Goal: Transaction & Acquisition: Purchase product/service

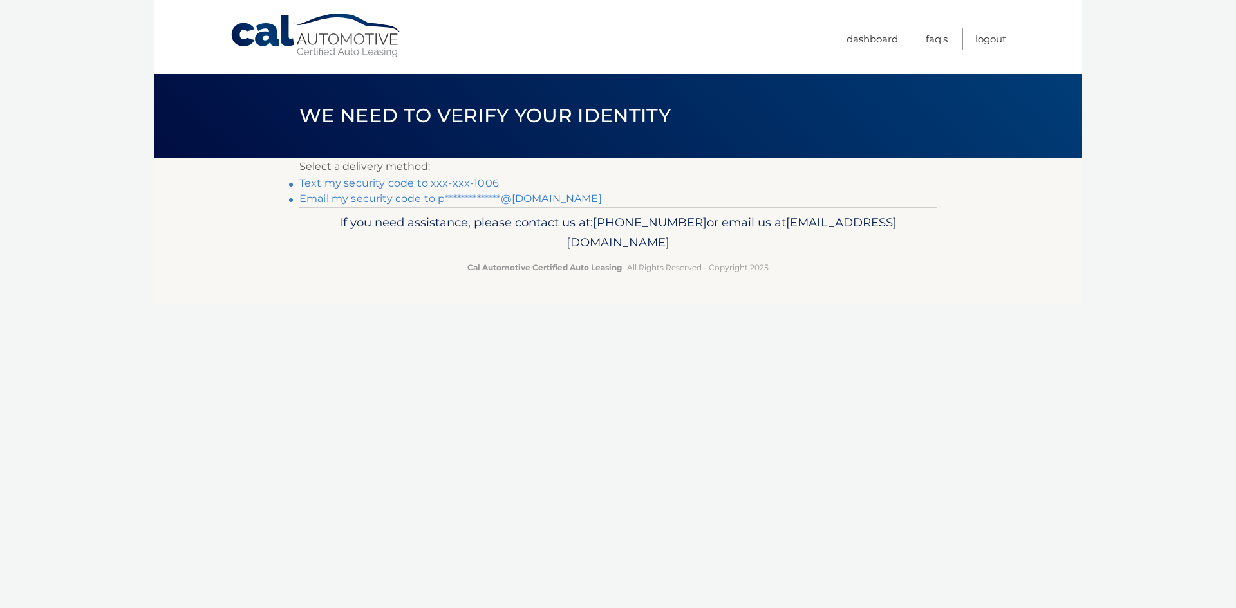
click at [415, 184] on link "Text my security code to xxx-xxx-1006" at bounding box center [399, 183] width 200 height 12
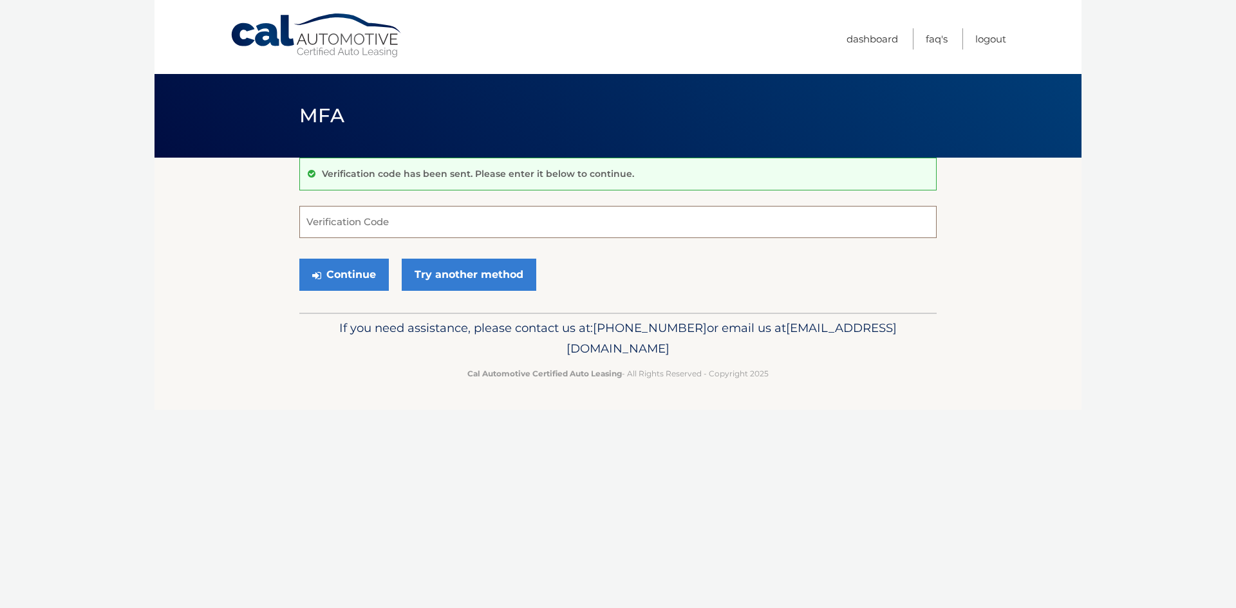
click at [362, 222] on input "Verification Code" at bounding box center [617, 222] width 637 height 32
type input "113165"
click at [299, 259] on button "Continue" at bounding box center [343, 275] width 89 height 32
click at [340, 267] on button "Continue" at bounding box center [343, 275] width 89 height 32
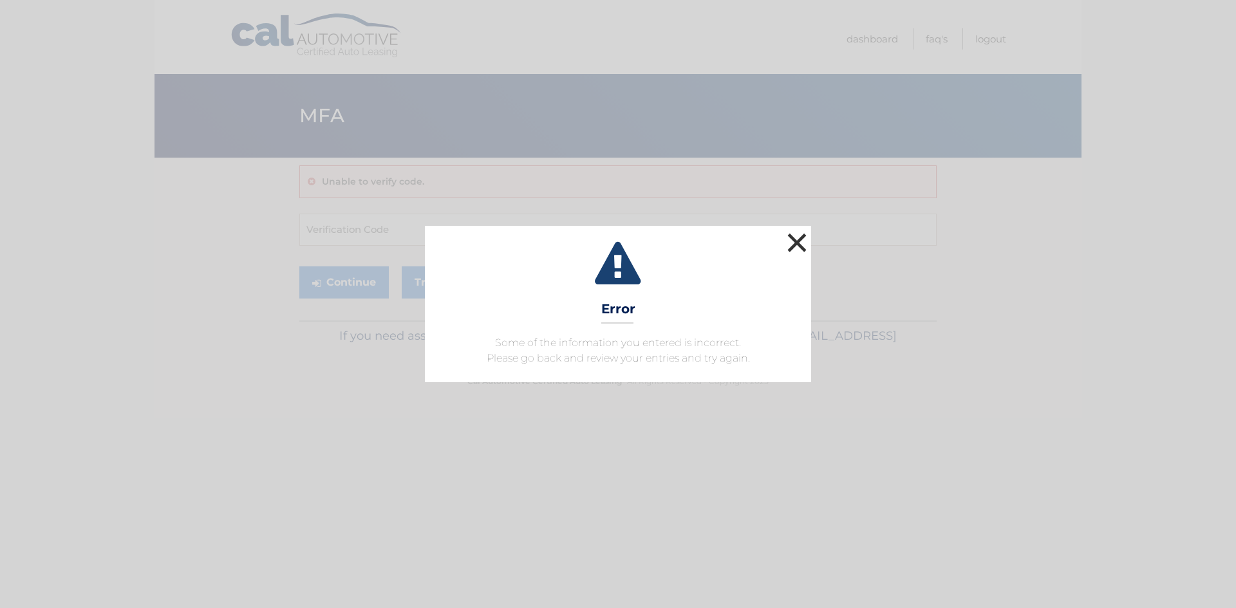
click at [794, 243] on button "×" at bounding box center [797, 243] width 26 height 26
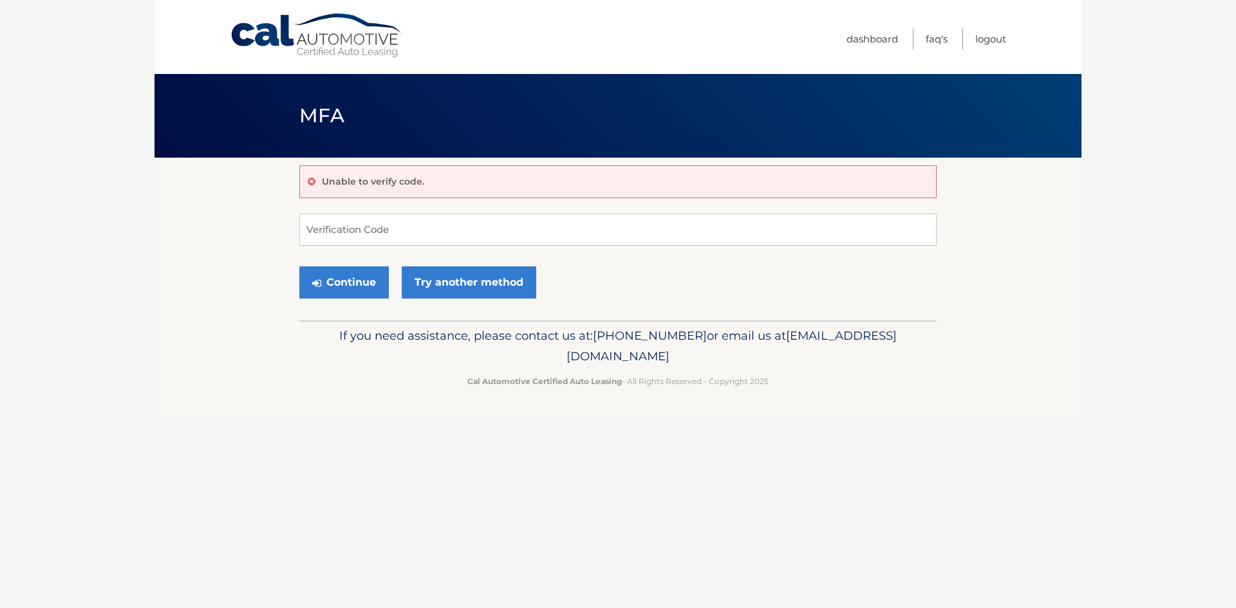
click at [431, 191] on div "Unable to verify code." at bounding box center [617, 181] width 637 height 33
click at [401, 178] on p "Unable to verify code." at bounding box center [373, 182] width 102 height 12
click at [339, 228] on input "Verification Code" at bounding box center [617, 230] width 637 height 32
type input "113165"
click at [349, 282] on button "Continue" at bounding box center [343, 282] width 89 height 32
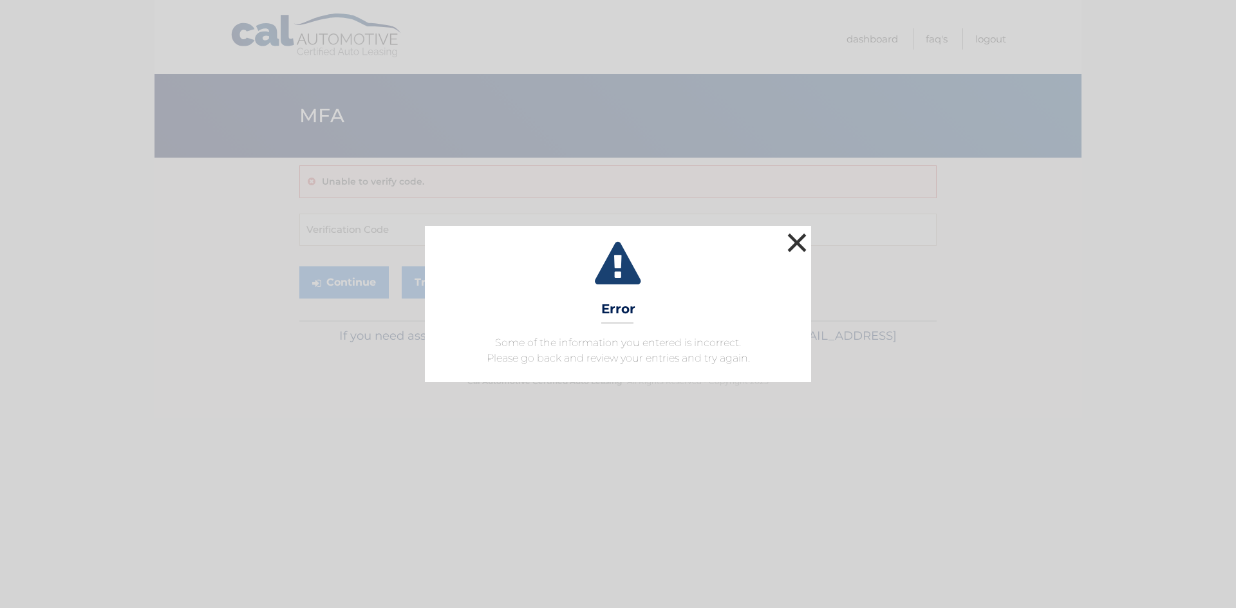
click at [796, 238] on button "×" at bounding box center [797, 243] width 26 height 26
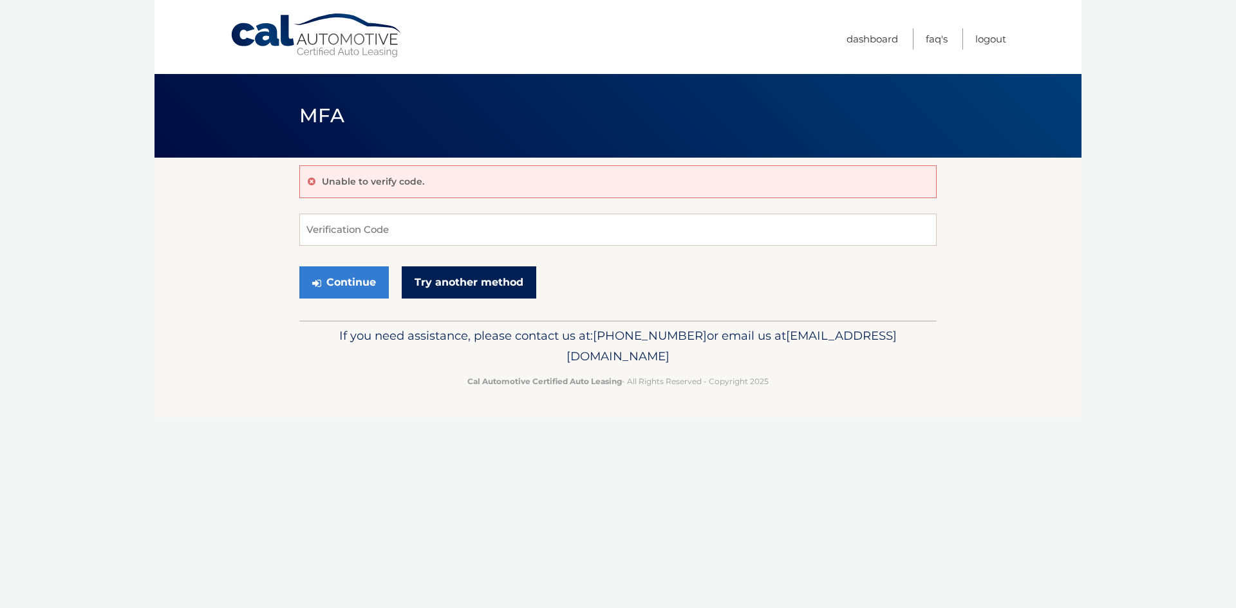
click at [456, 279] on link "Try another method" at bounding box center [469, 282] width 135 height 32
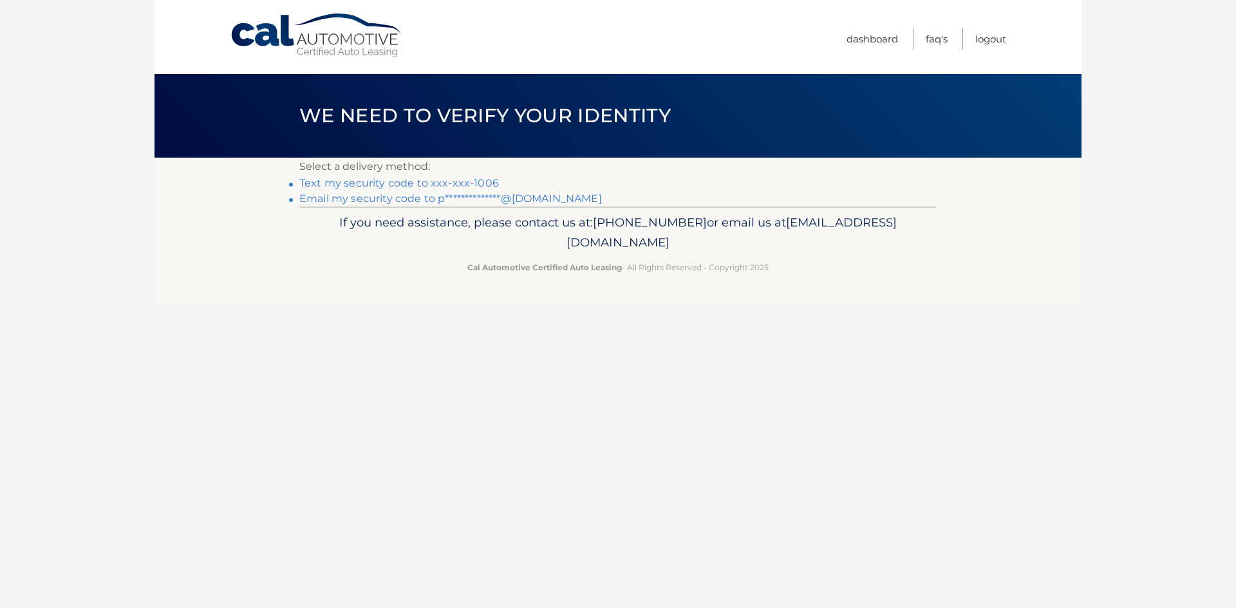
click at [350, 181] on link "Text my security code to xxx-xxx-1006" at bounding box center [399, 183] width 200 height 12
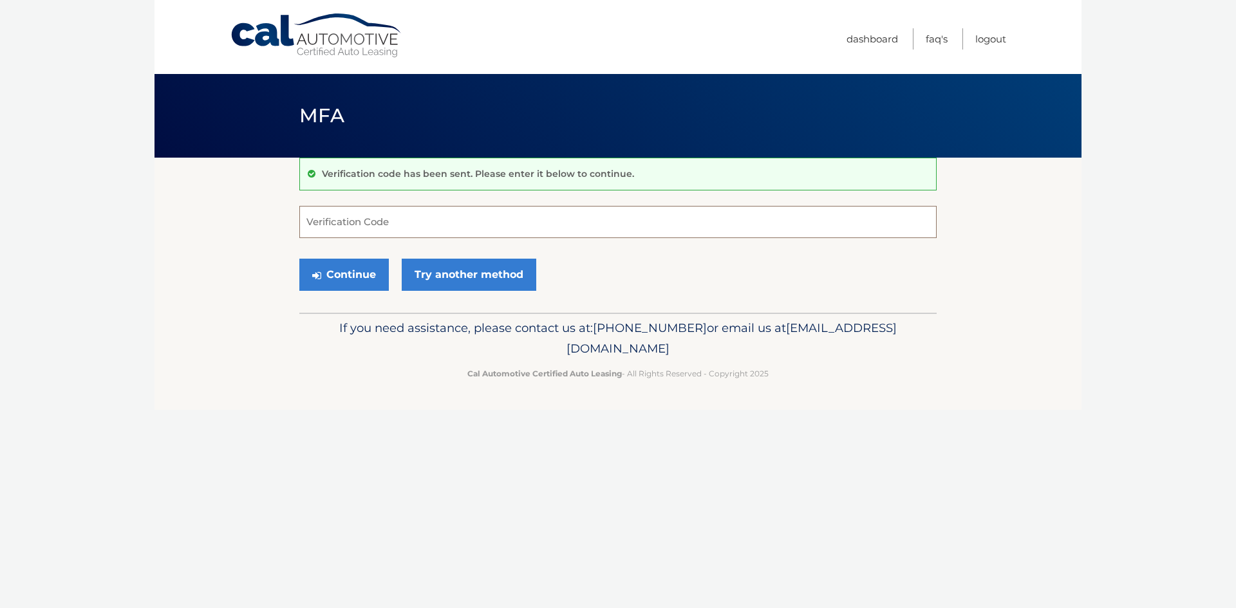
drag, startPoint x: 326, startPoint y: 216, endPoint x: 331, endPoint y: 220, distance: 7.0
click at [331, 219] on input "Verification Code" at bounding box center [617, 222] width 637 height 32
type input "187417"
click at [341, 274] on button "Continue" at bounding box center [343, 275] width 89 height 32
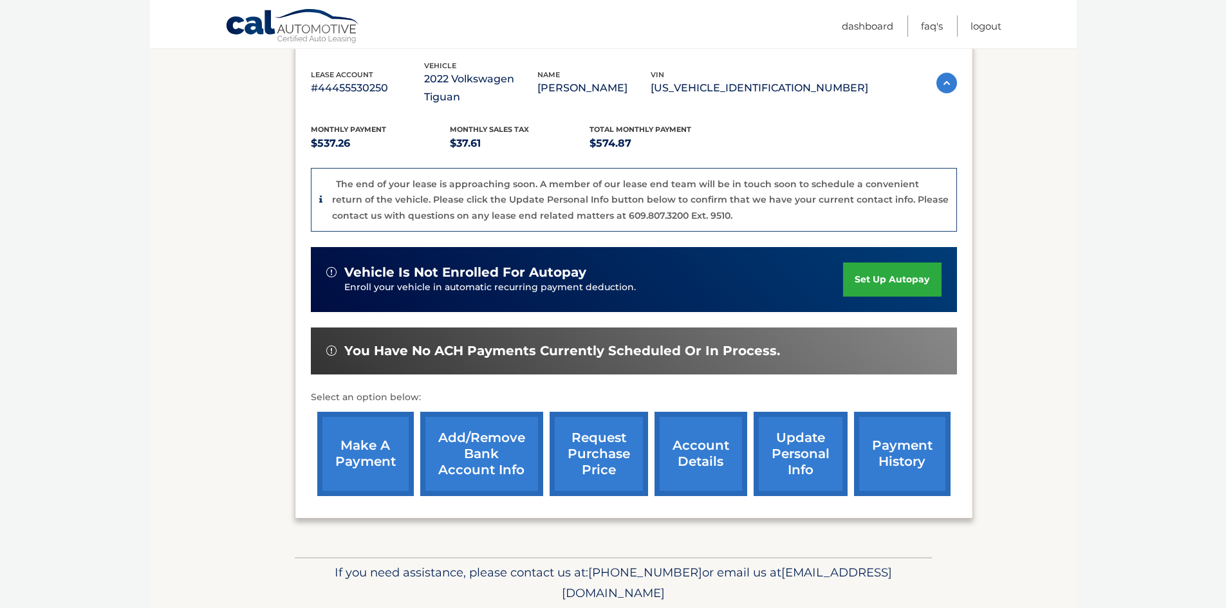
scroll to position [252, 0]
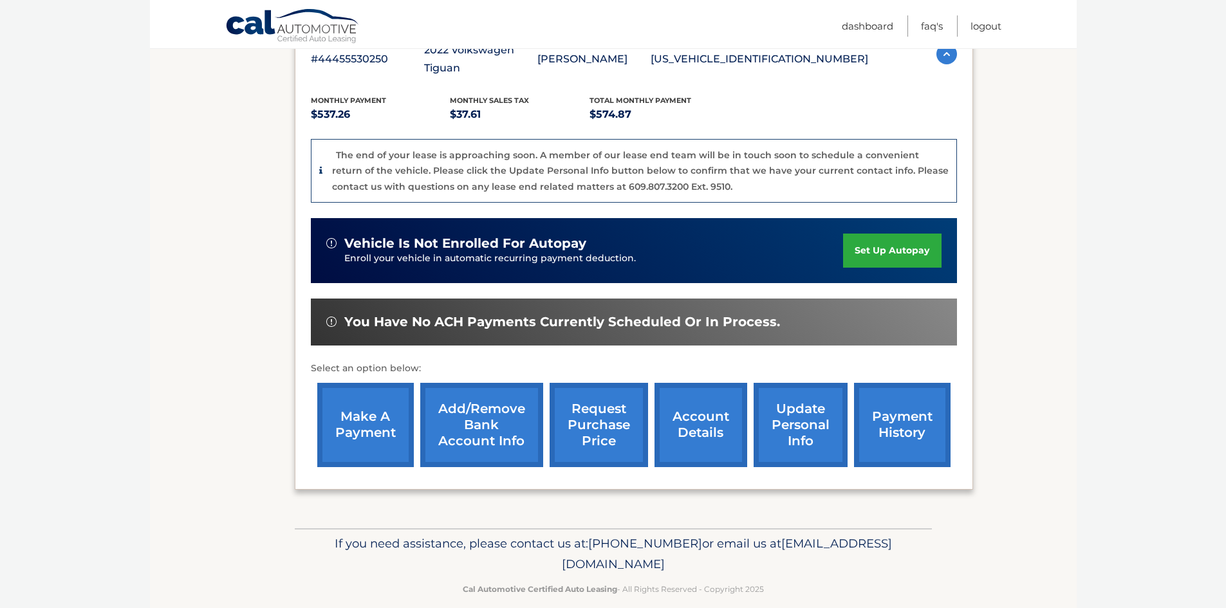
click at [371, 403] on link "make a payment" at bounding box center [365, 425] width 97 height 84
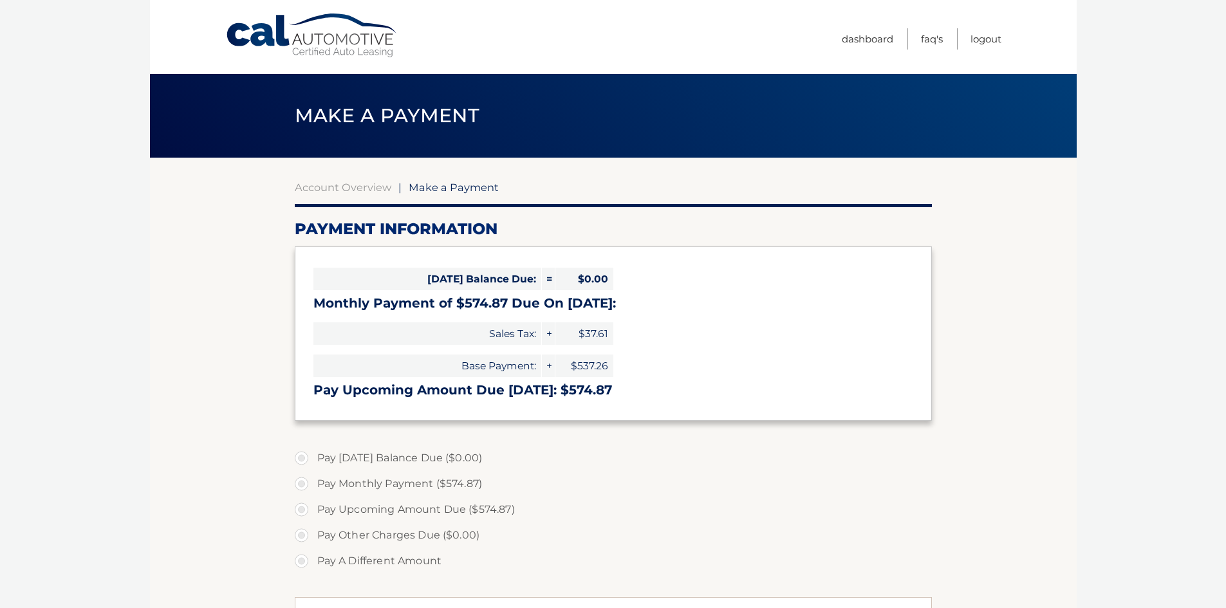
select select "MmRmYWJmMDQtYjM2Yi00ODlmLWFmMWYtMTYyYmE0M2I3ZjIx"
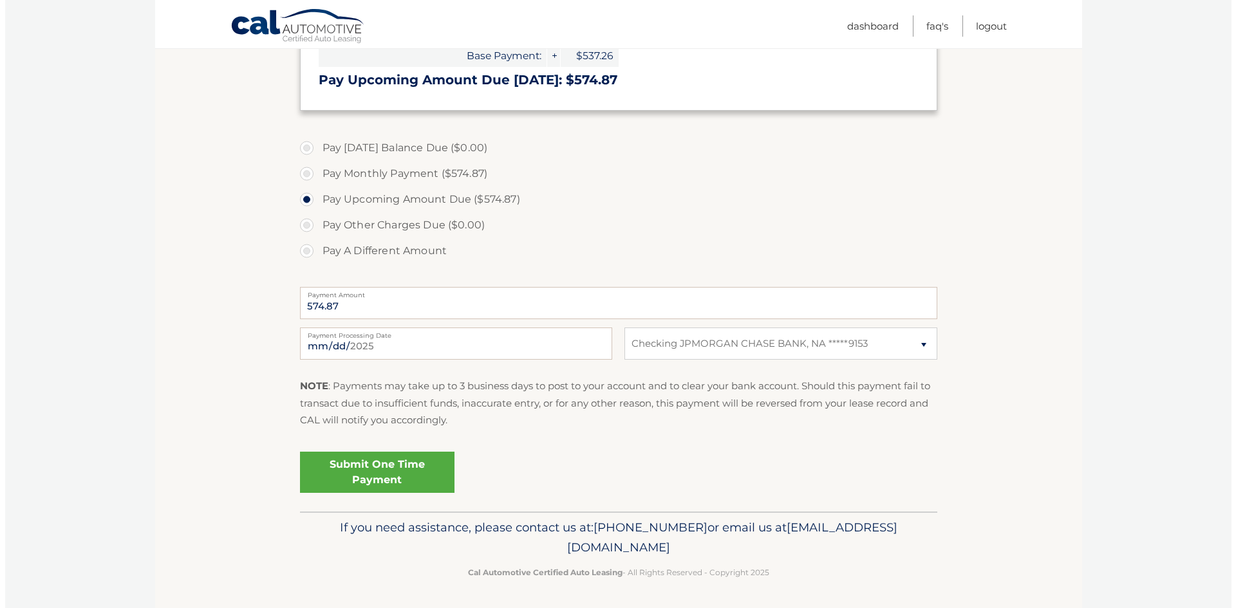
scroll to position [312, 0]
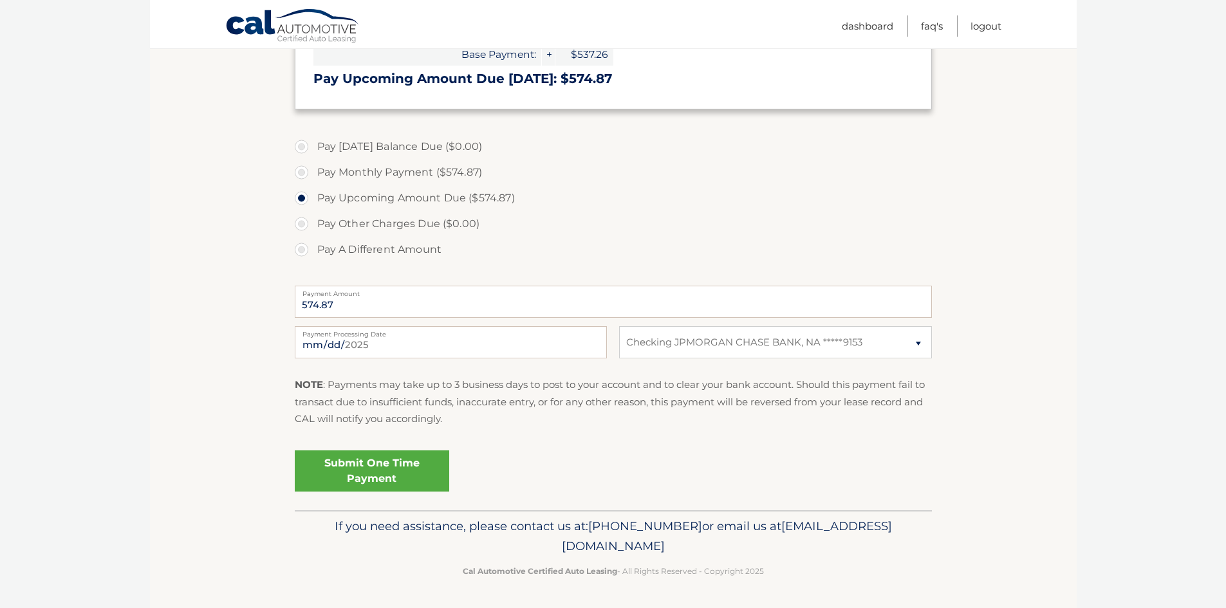
click at [384, 476] on link "Submit One Time Payment" at bounding box center [372, 471] width 154 height 41
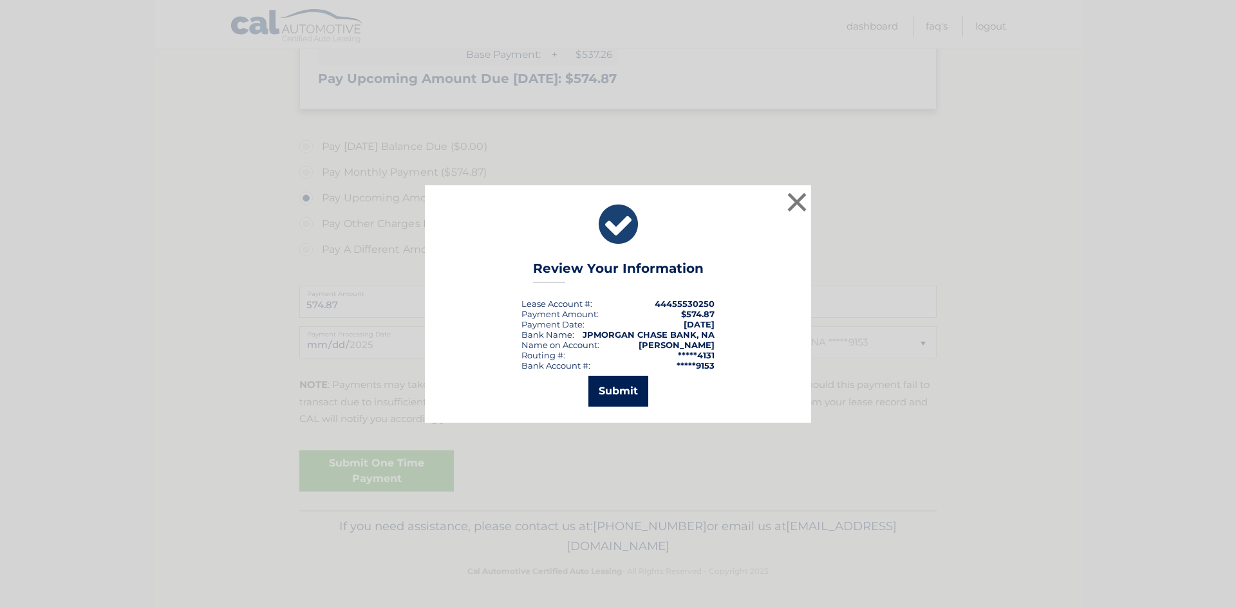
click at [619, 394] on button "Submit" at bounding box center [618, 391] width 60 height 31
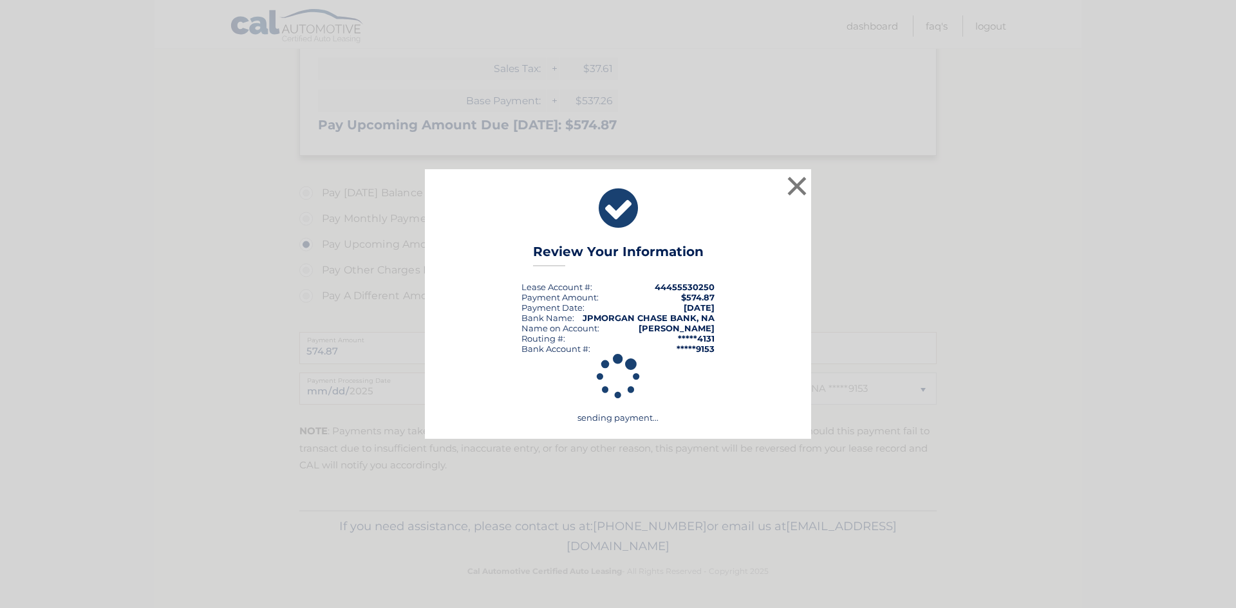
scroll to position [265, 0]
